Goal: Navigation & Orientation: Find specific page/section

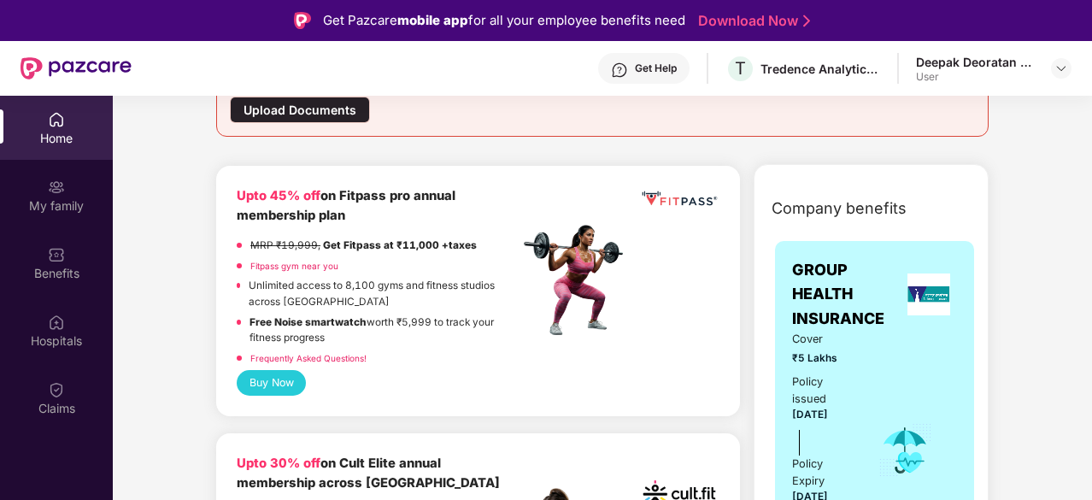
scroll to position [279, 0]
click at [294, 355] on link "Frequently Asked Questions!" at bounding box center [308, 359] width 116 height 10
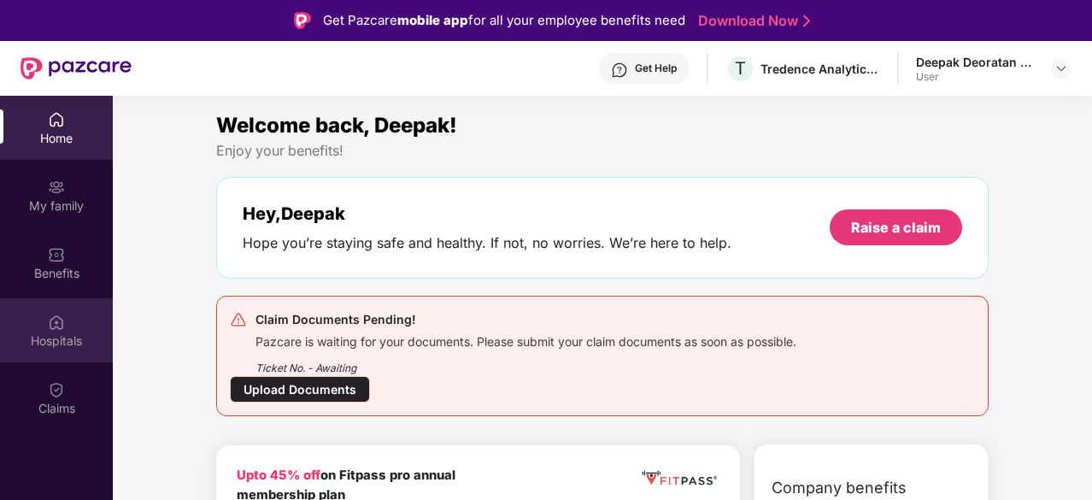
click at [54, 335] on div "Hospitals" at bounding box center [56, 340] width 113 height 17
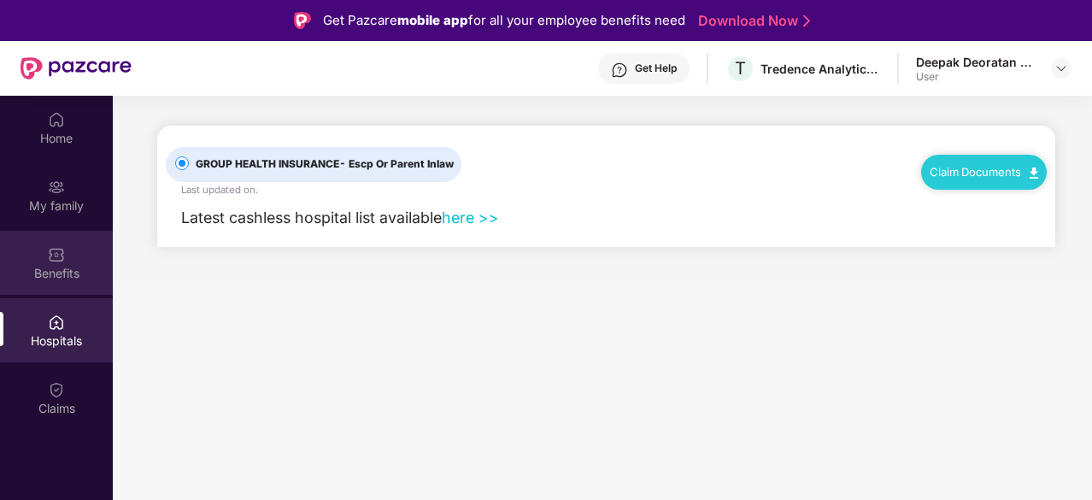
click at [66, 244] on div "Benefits" at bounding box center [56, 263] width 113 height 64
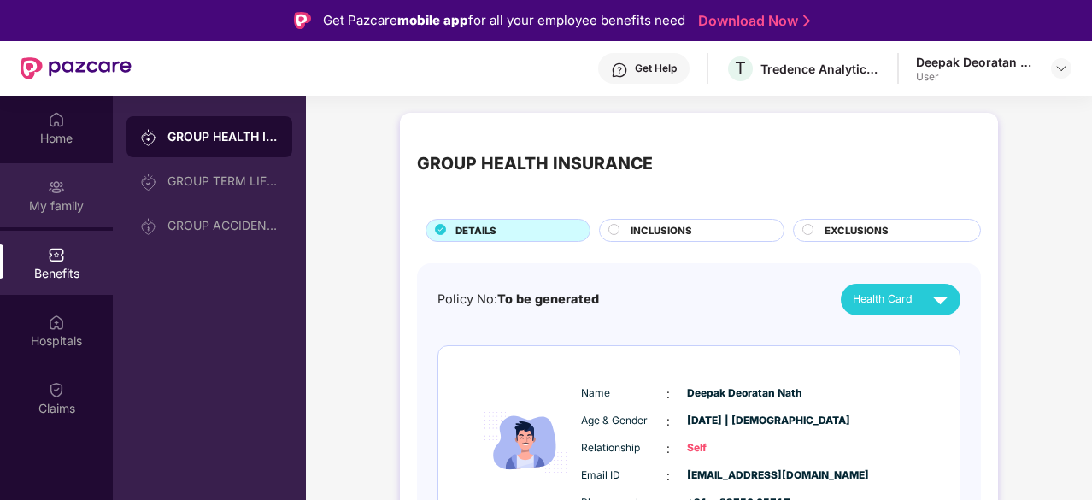
click at [61, 195] on img at bounding box center [56, 187] width 17 height 17
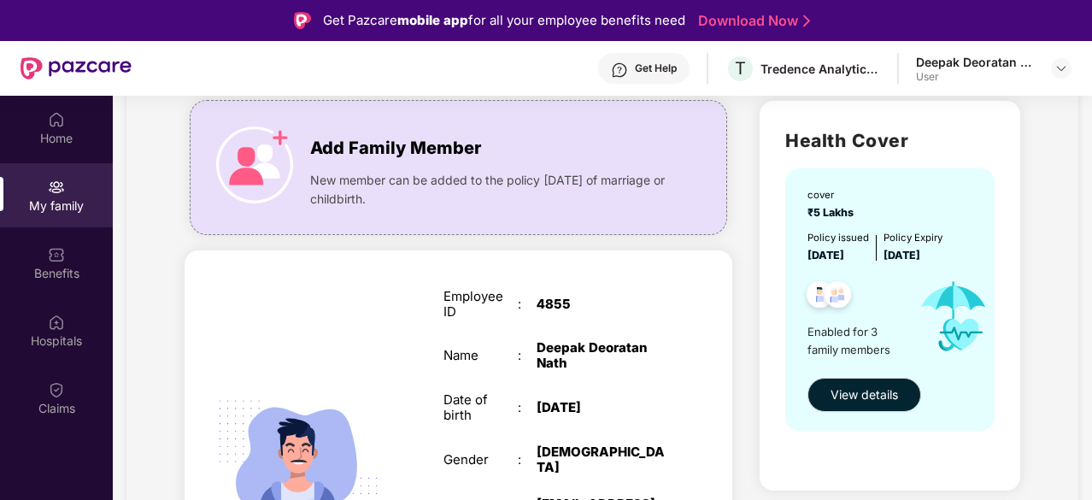
scroll to position [113, 0]
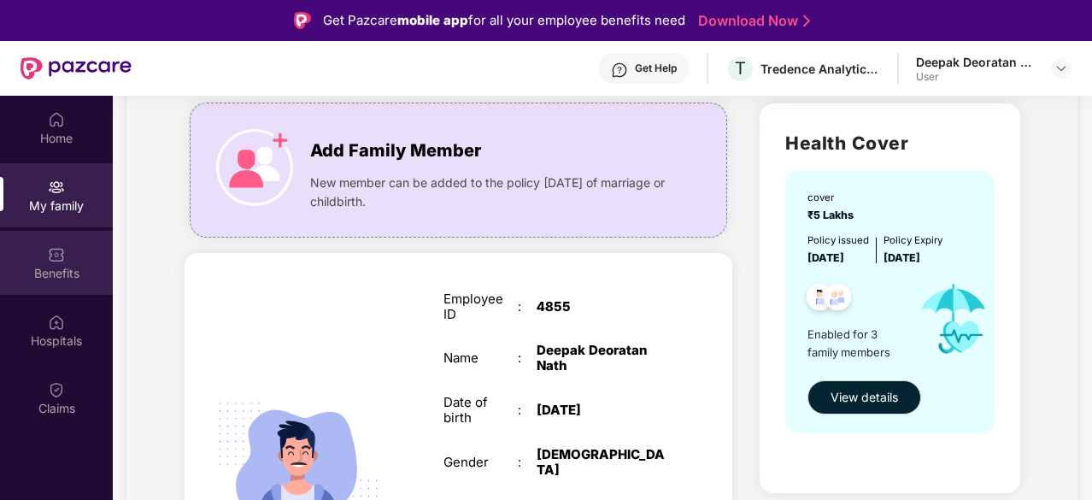
click at [56, 260] on img at bounding box center [56, 254] width 17 height 17
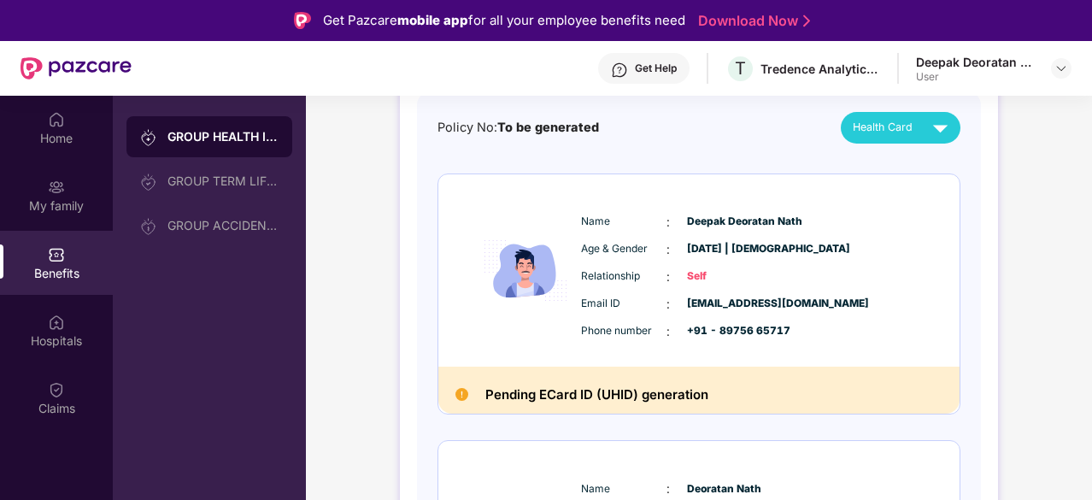
scroll to position [309, 0]
